Goal: Transaction & Acquisition: Download file/media

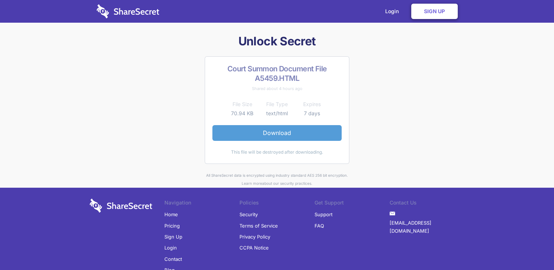
click at [306, 132] on link "Download" at bounding box center [276, 132] width 129 height 15
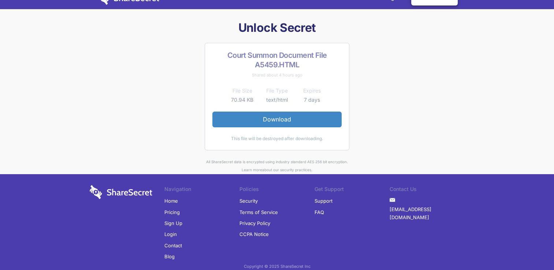
scroll to position [25, 0]
